Goal: Check status: Check status

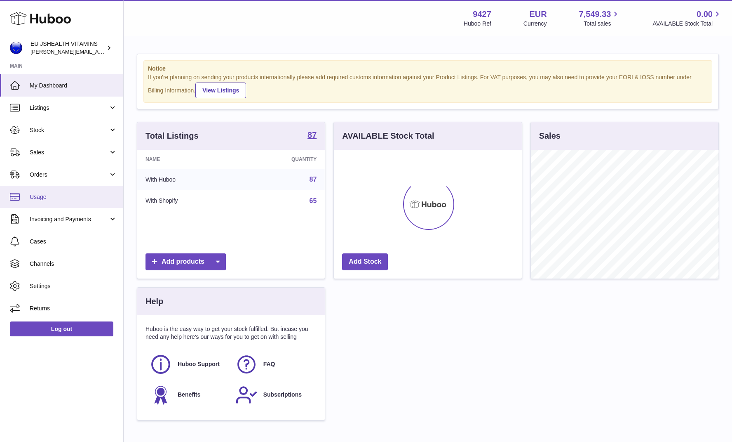
scroll to position [129, 188]
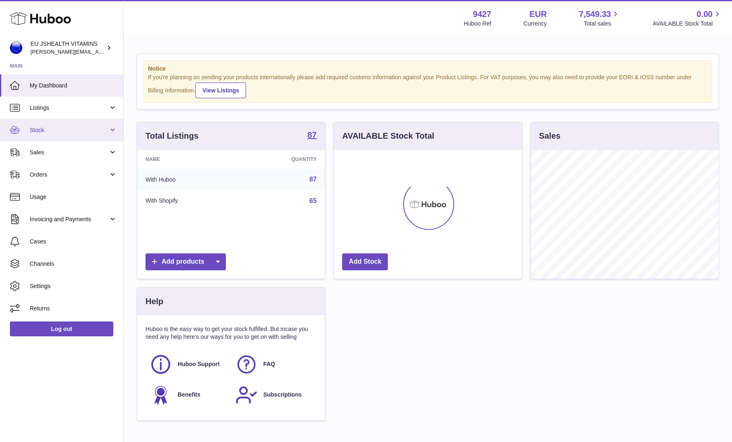
click at [54, 129] on span "Stock" at bounding box center [69, 130] width 79 height 8
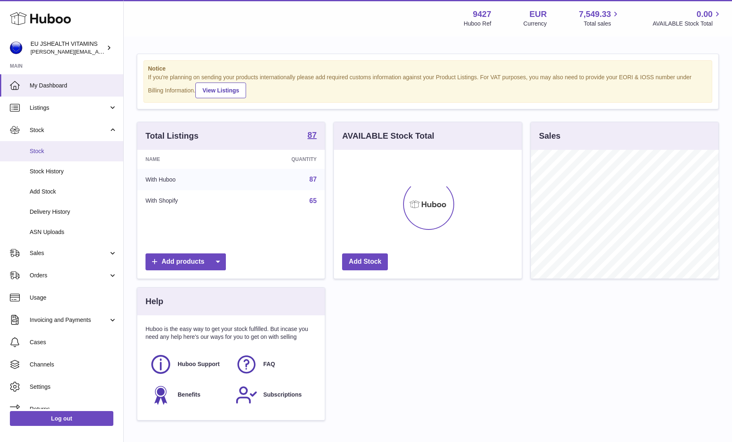
click at [50, 150] on span "Stock" at bounding box center [73, 151] width 87 height 8
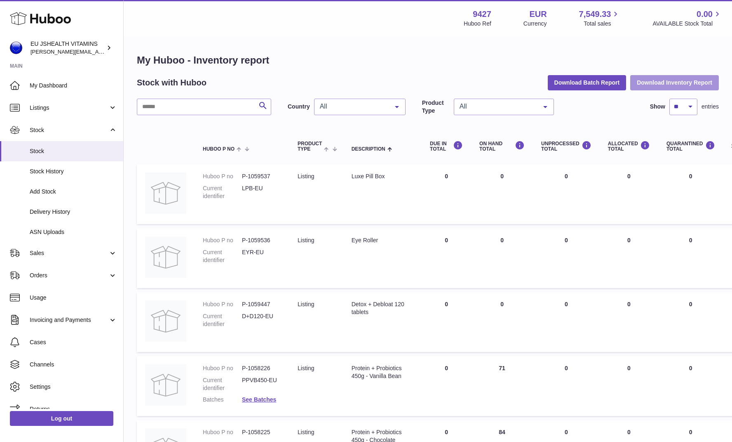
click at [641, 77] on button "Download Inventory Report" at bounding box center [675, 82] width 89 height 15
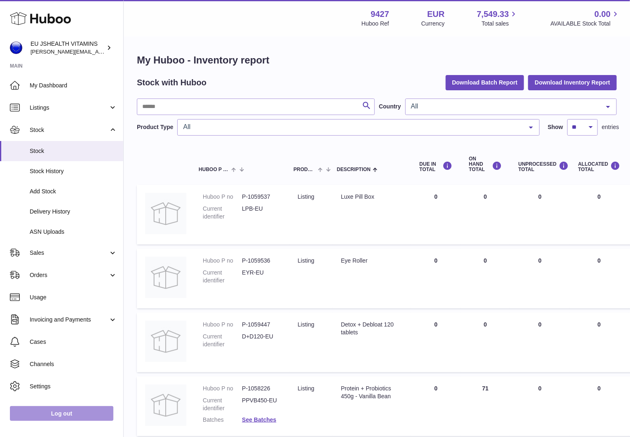
click at [87, 414] on link "Log out" at bounding box center [62, 413] width 104 height 15
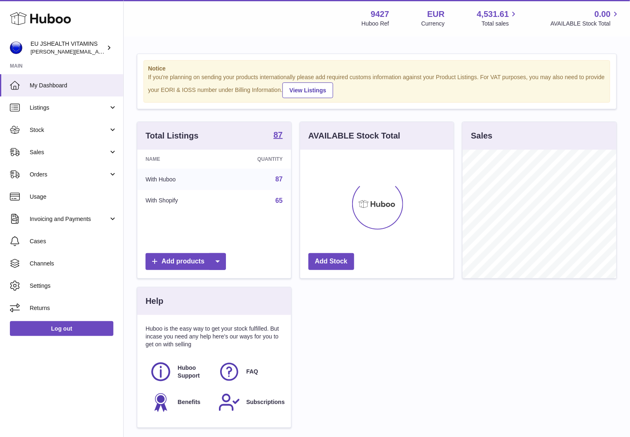
scroll to position [129, 154]
click at [75, 131] on span "Stock" at bounding box center [69, 130] width 79 height 8
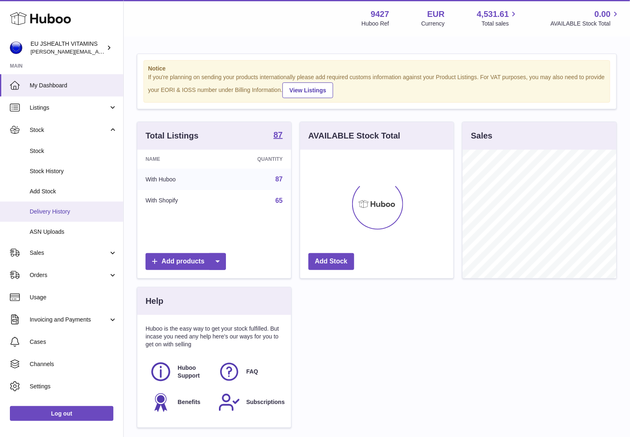
click at [54, 214] on span "Delivery History" at bounding box center [73, 212] width 87 height 8
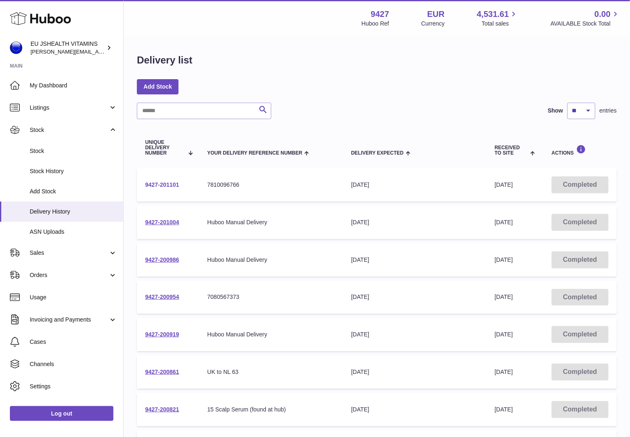
click at [160, 183] on link "9427-201101" at bounding box center [162, 184] width 34 height 7
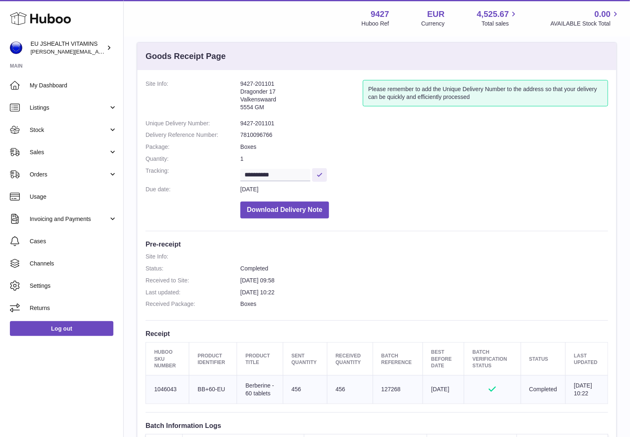
scroll to position [13, 0]
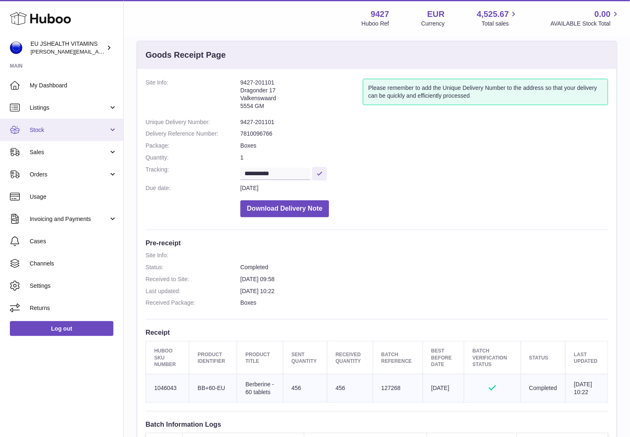
click at [69, 132] on span "Stock" at bounding box center [69, 130] width 79 height 8
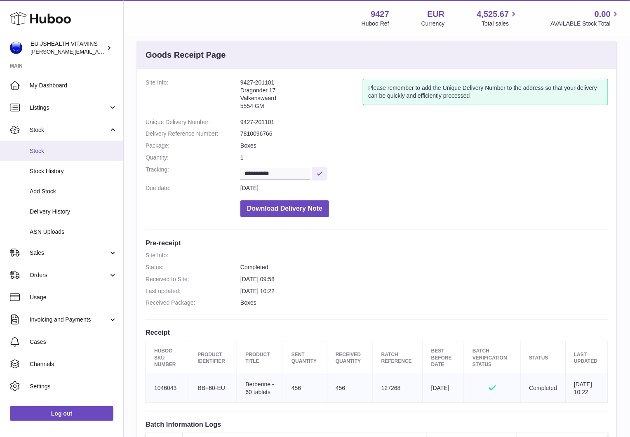
click at [64, 148] on span "Stock" at bounding box center [73, 151] width 87 height 8
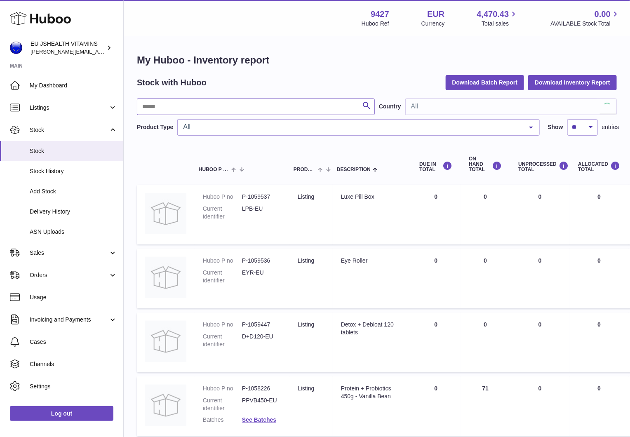
click at [216, 105] on input "text" at bounding box center [256, 107] width 238 height 16
type input "*********"
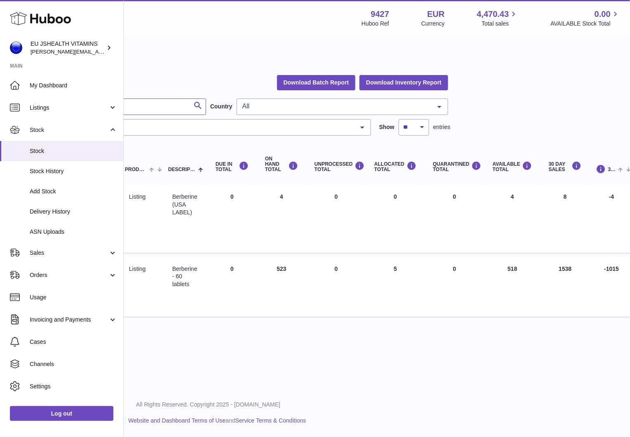
scroll to position [0, 223]
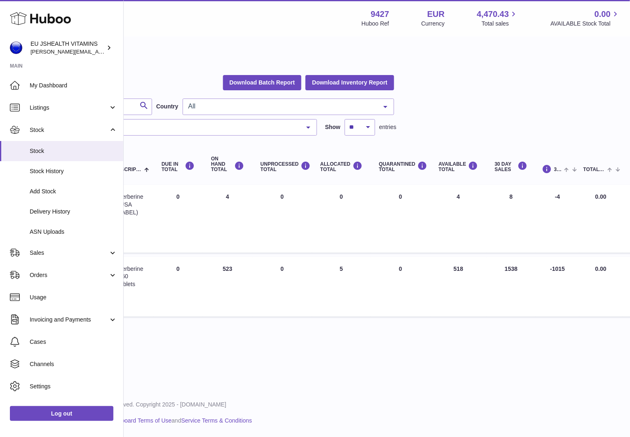
click at [457, 259] on td "AVAILABLE Total 518" at bounding box center [459, 287] width 56 height 60
copy td "518"
click at [82, 415] on link "Log out" at bounding box center [62, 413] width 104 height 15
